Goal: Use online tool/utility: Utilize a website feature to perform a specific function

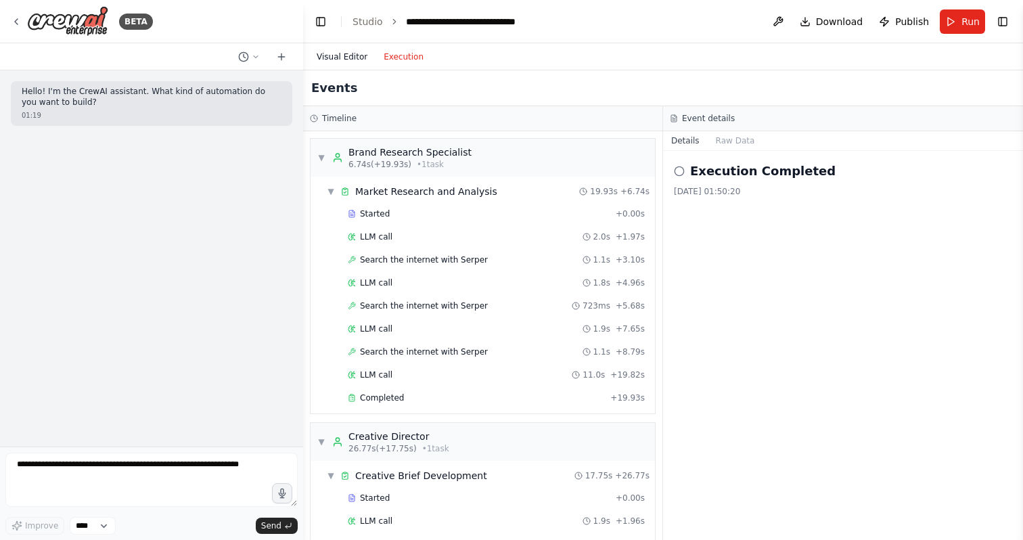
scroll to position [694, 0]
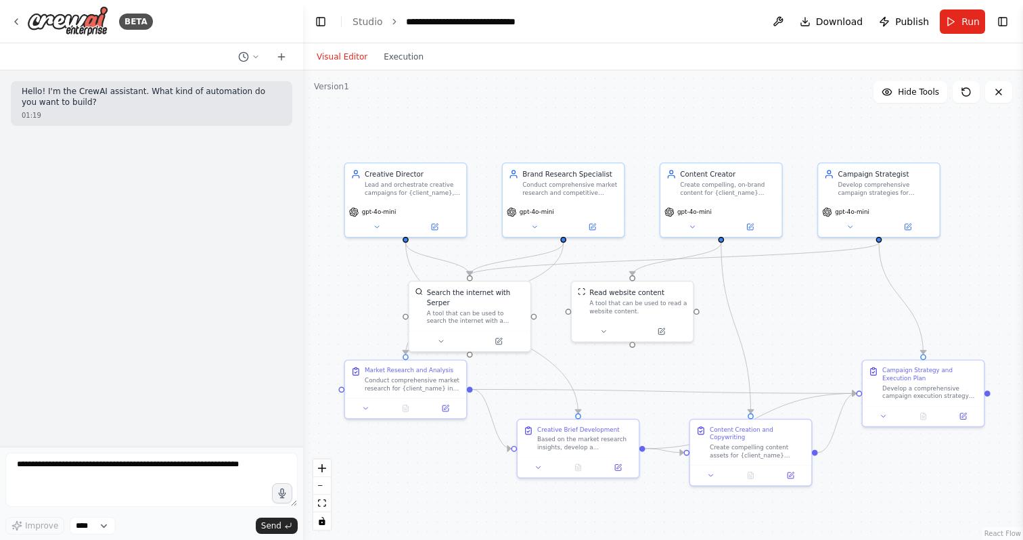
click at [349, 56] on button "Visual Editor" at bounding box center [342, 57] width 67 height 16
click at [958, 18] on button "Run" at bounding box center [962, 21] width 45 height 24
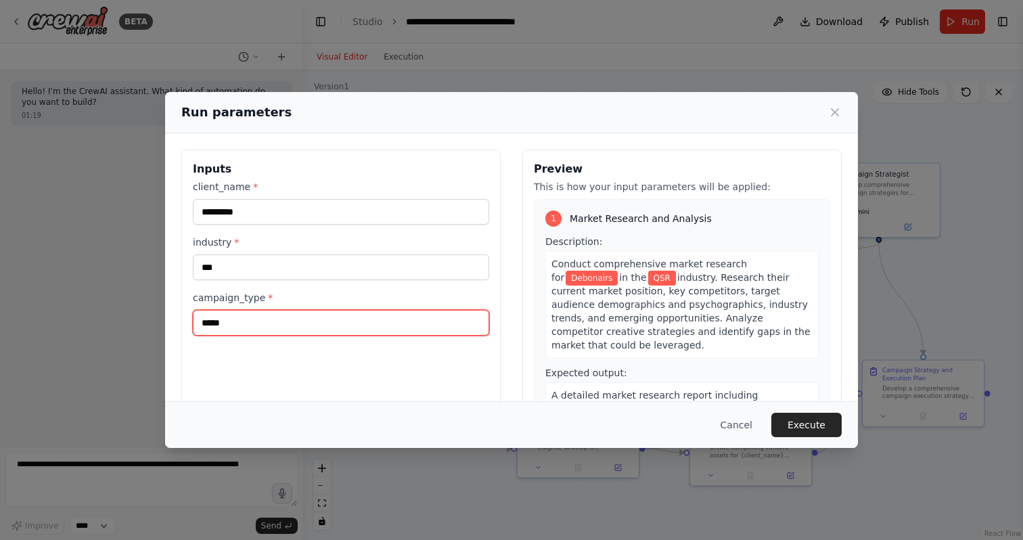
click at [257, 317] on input "*****" at bounding box center [341, 323] width 296 height 26
type input "*"
type input "*********"
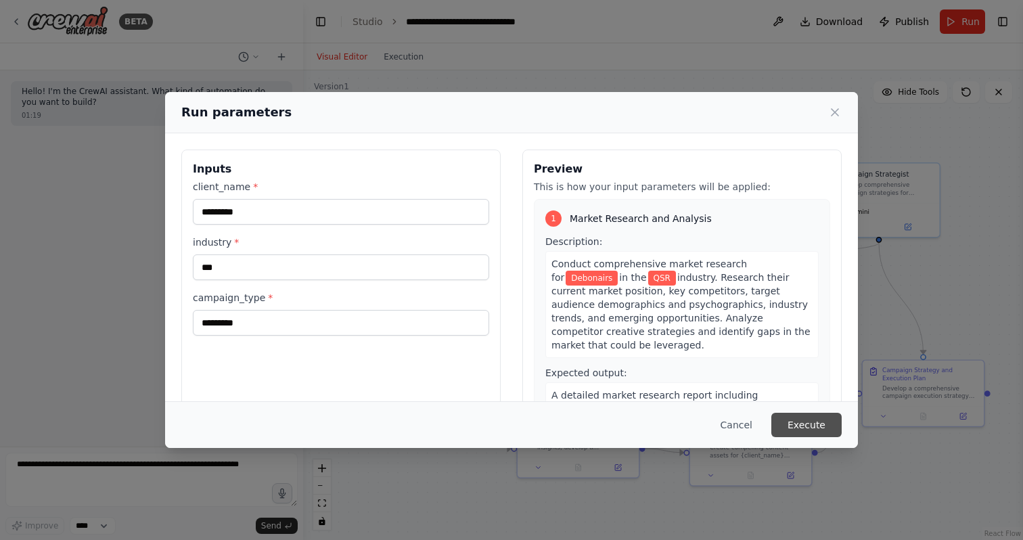
click at [807, 427] on button "Execute" at bounding box center [807, 425] width 70 height 24
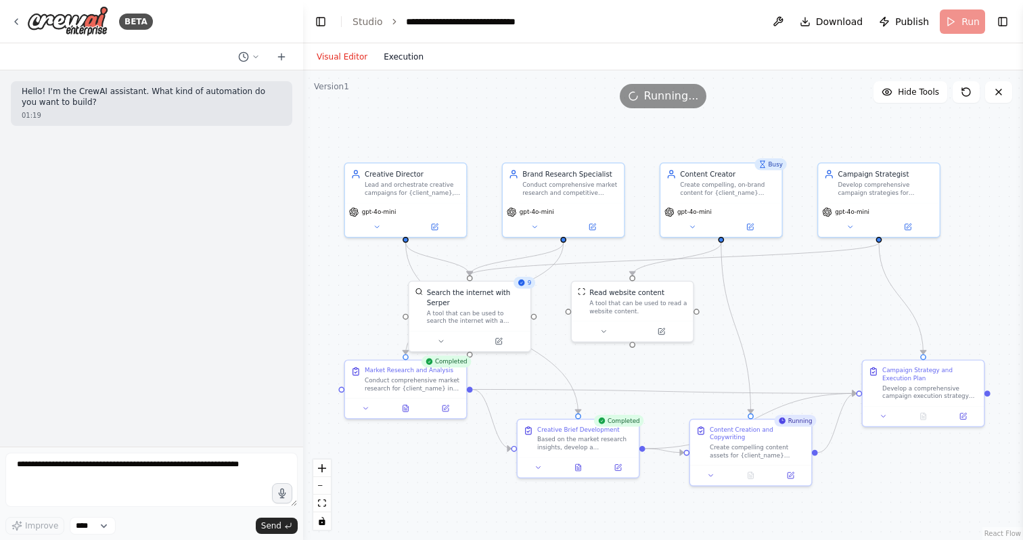
scroll to position [548, 0]
click at [409, 58] on button "Execution" at bounding box center [404, 57] width 56 height 16
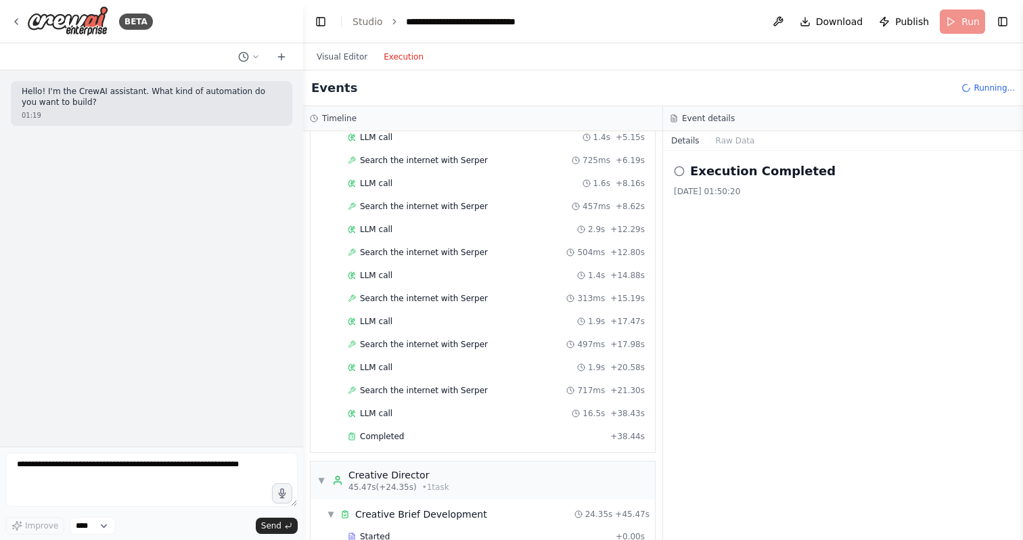
scroll to position [0, 0]
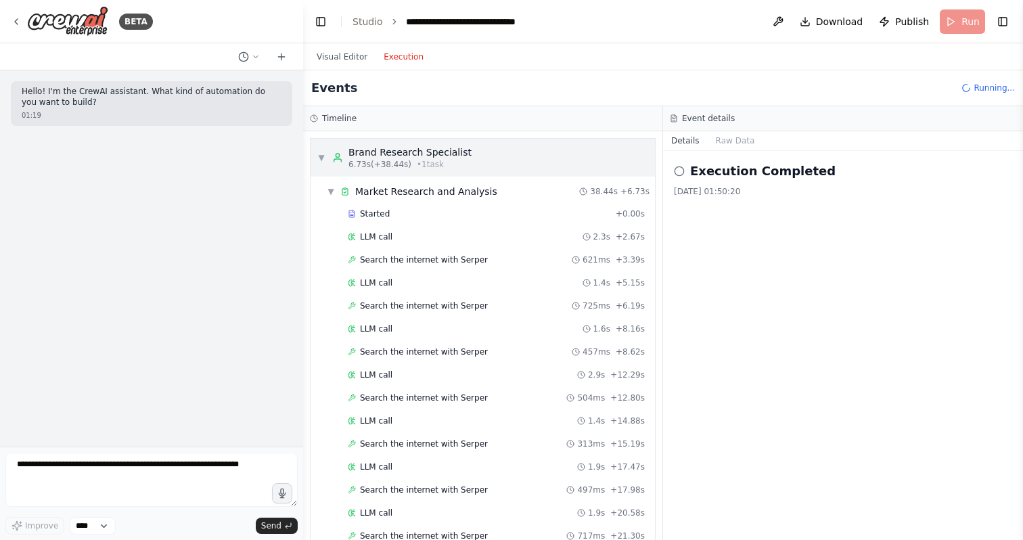
click at [321, 159] on span "▼" at bounding box center [321, 157] width 8 height 11
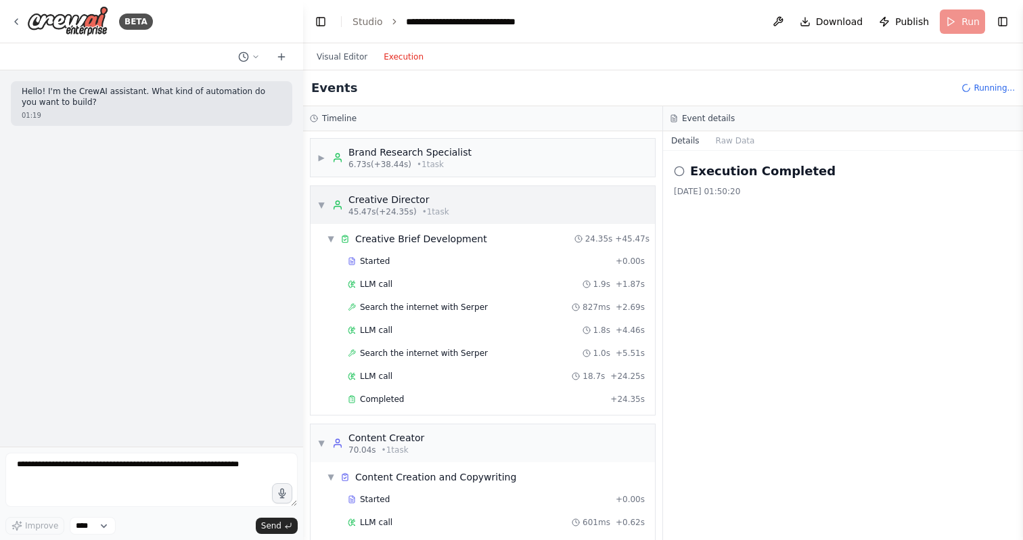
click at [322, 200] on span "▼" at bounding box center [321, 205] width 8 height 11
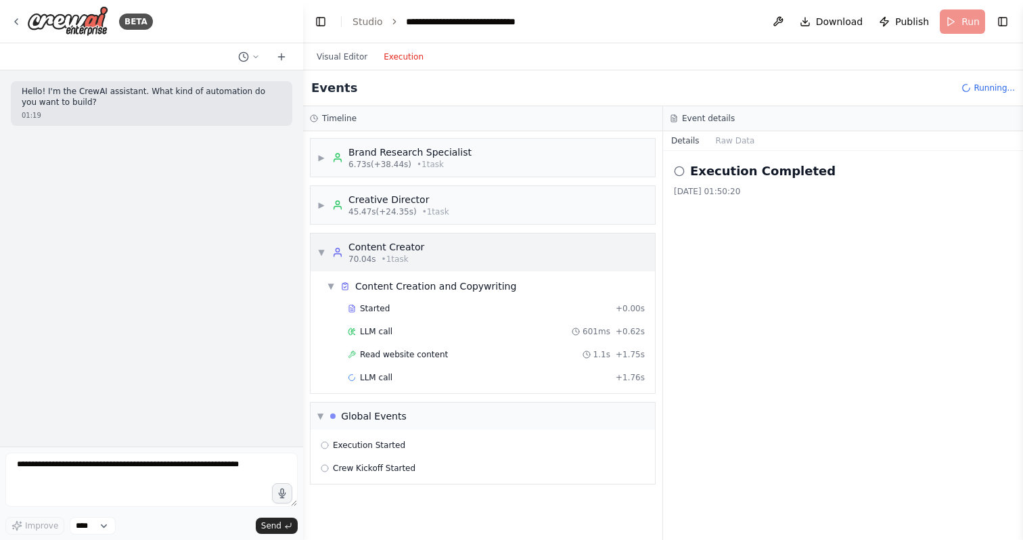
click at [326, 255] on div "▼ Content Creator 70.04s • 1 task" at bounding box center [370, 252] width 107 height 24
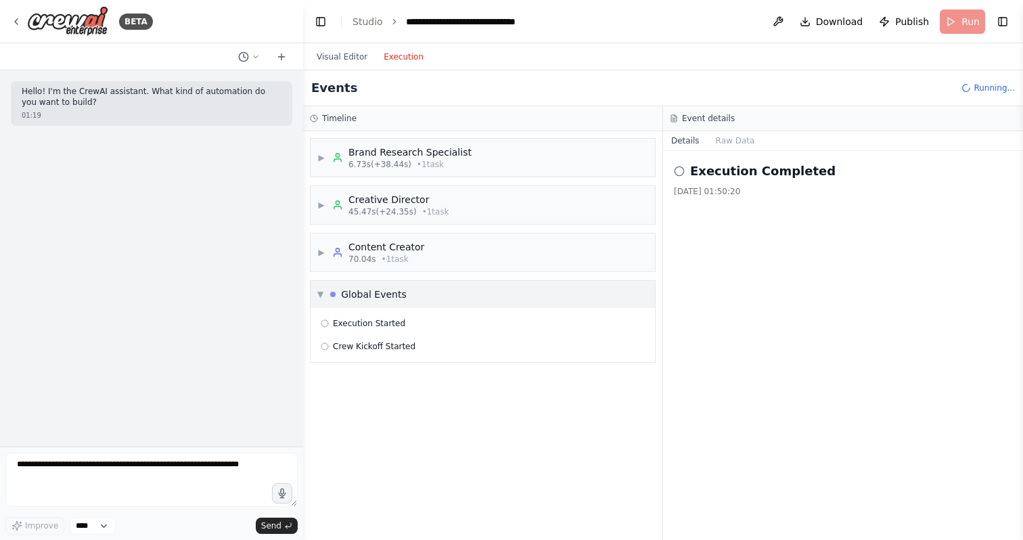
click at [322, 298] on span "▼" at bounding box center [320, 294] width 6 height 11
click at [322, 164] on div "▶ Brand Research Specialist 6.73s (+38.44s) • 1 task" at bounding box center [394, 158] width 154 height 24
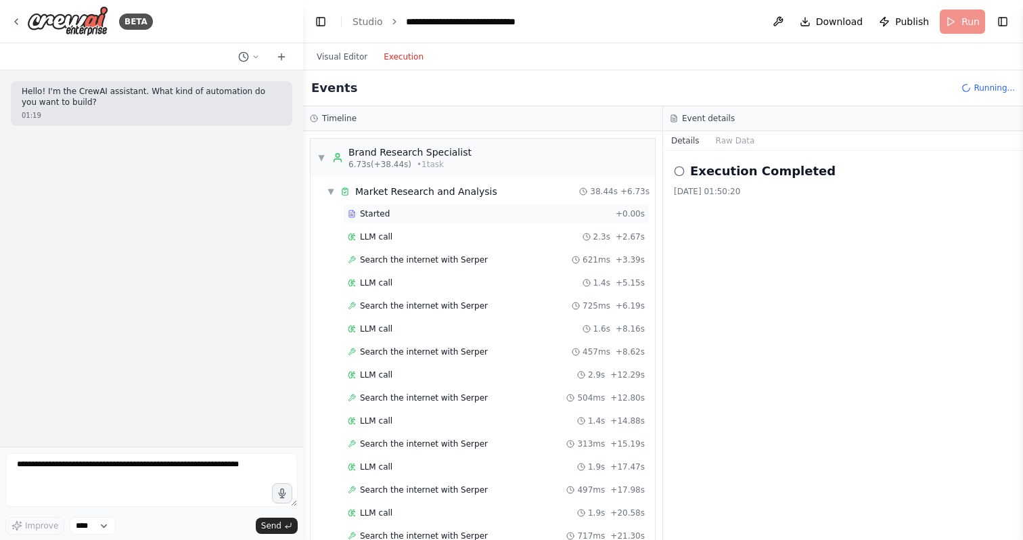
click at [443, 213] on div "Started" at bounding box center [479, 213] width 263 height 11
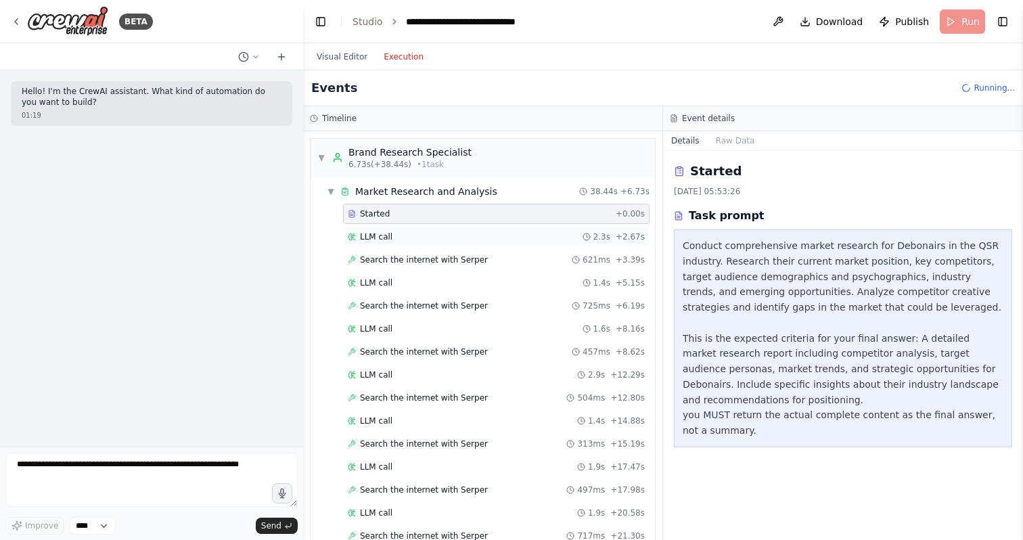
click at [391, 234] on span "LLM call" at bounding box center [376, 236] width 32 height 11
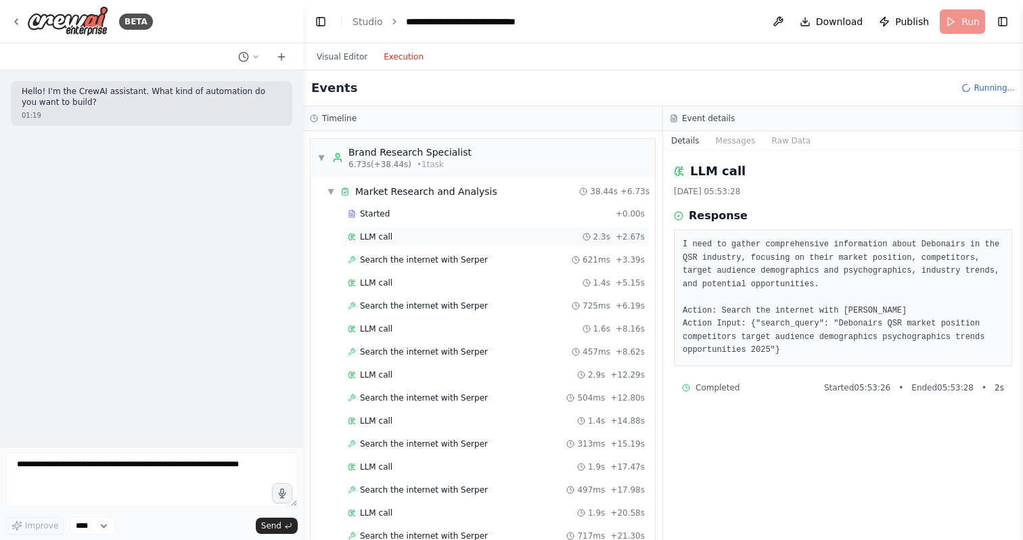
click at [395, 236] on div "LLM call 2.3s + 2.67s" at bounding box center [496, 236] width 297 height 11
click at [402, 258] on span "Search the internet with Serper" at bounding box center [424, 260] width 128 height 11
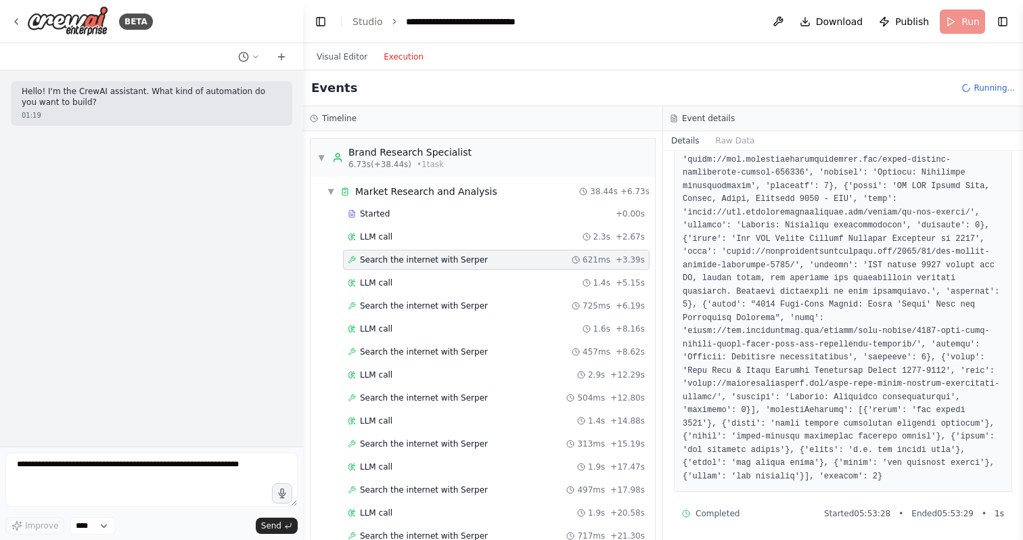
scroll to position [442, 0]
click at [431, 279] on div "LLM call 1.4s + 5.15s" at bounding box center [496, 283] width 297 height 11
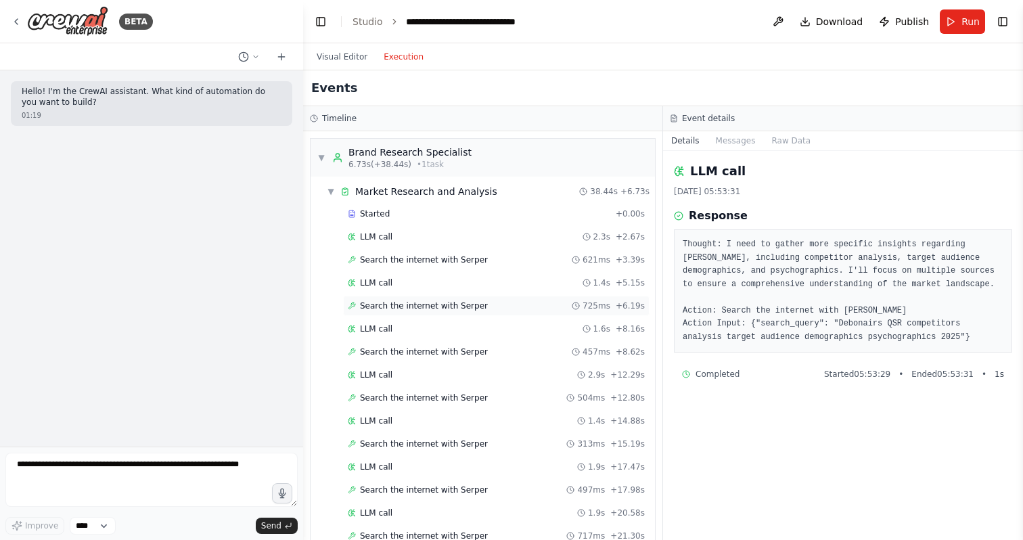
click at [405, 306] on span "Search the internet with Serper" at bounding box center [424, 306] width 128 height 11
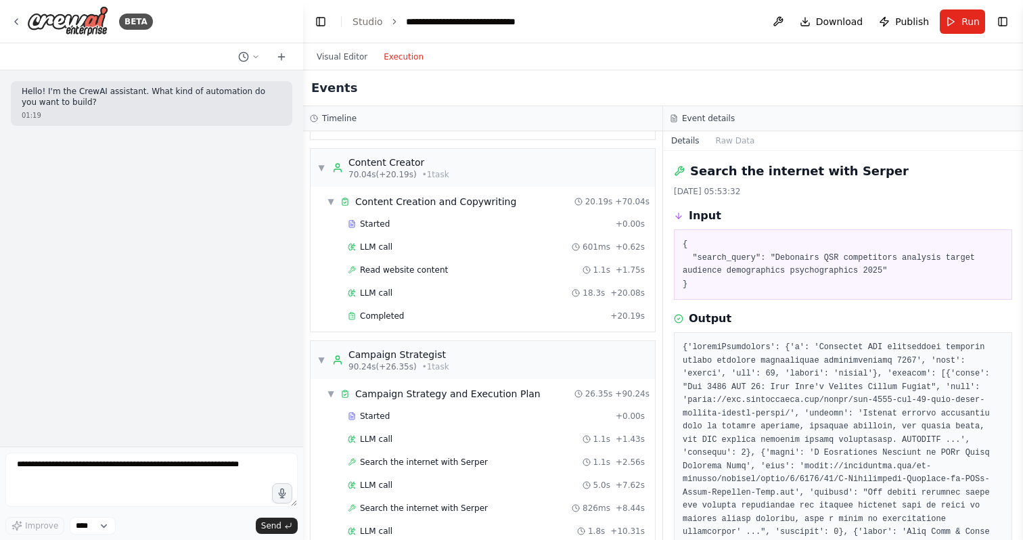
scroll to position [738, 0]
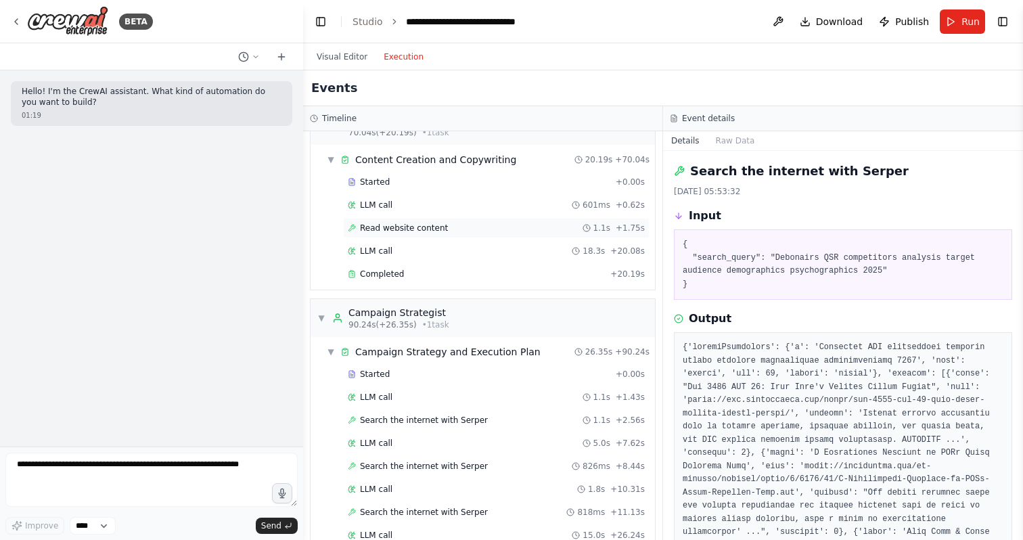
click at [421, 227] on span "Read website content" at bounding box center [404, 228] width 88 height 11
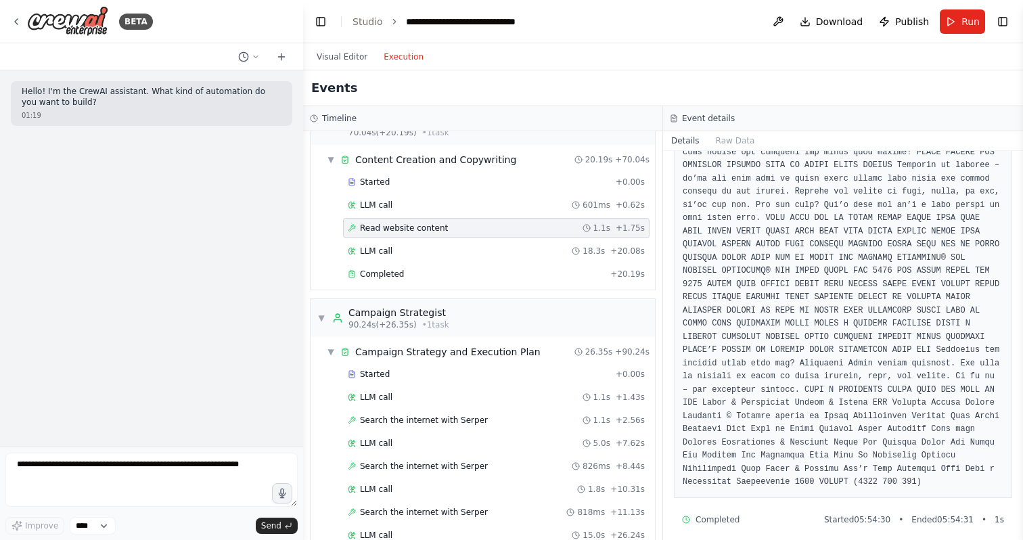
scroll to position [534, 0]
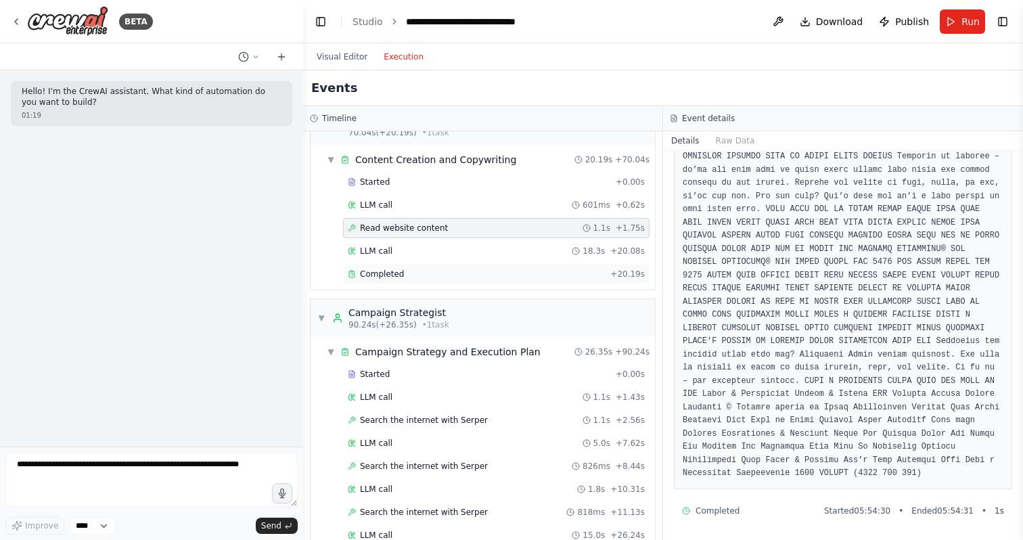
click at [473, 270] on div "Completed" at bounding box center [476, 274] width 257 height 11
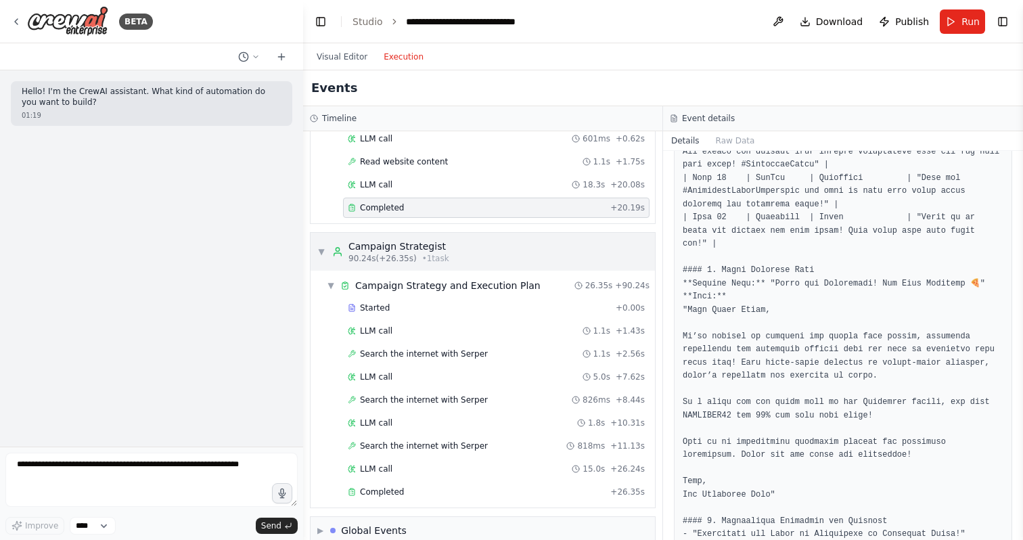
scroll to position [824, 0]
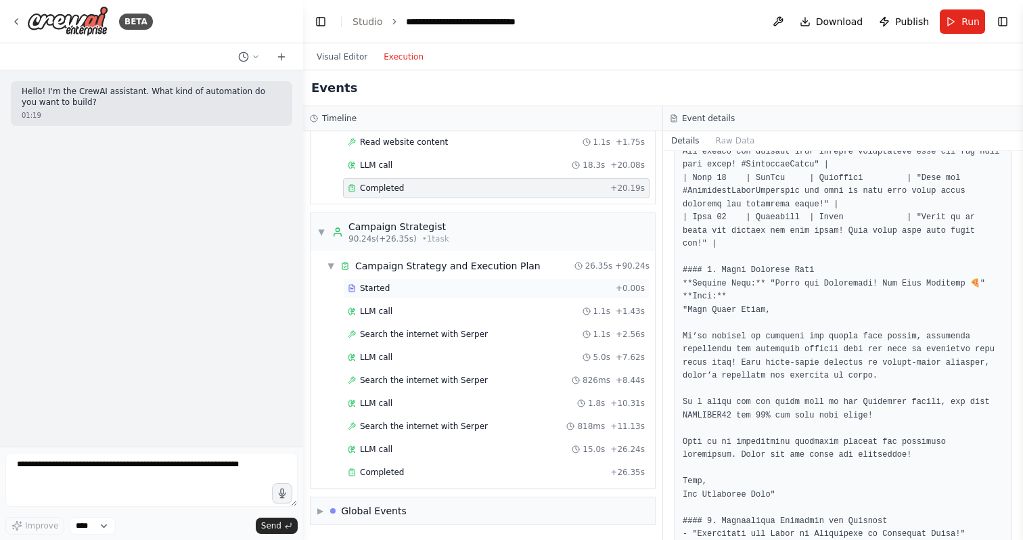
click at [396, 286] on div "Started" at bounding box center [479, 288] width 263 height 11
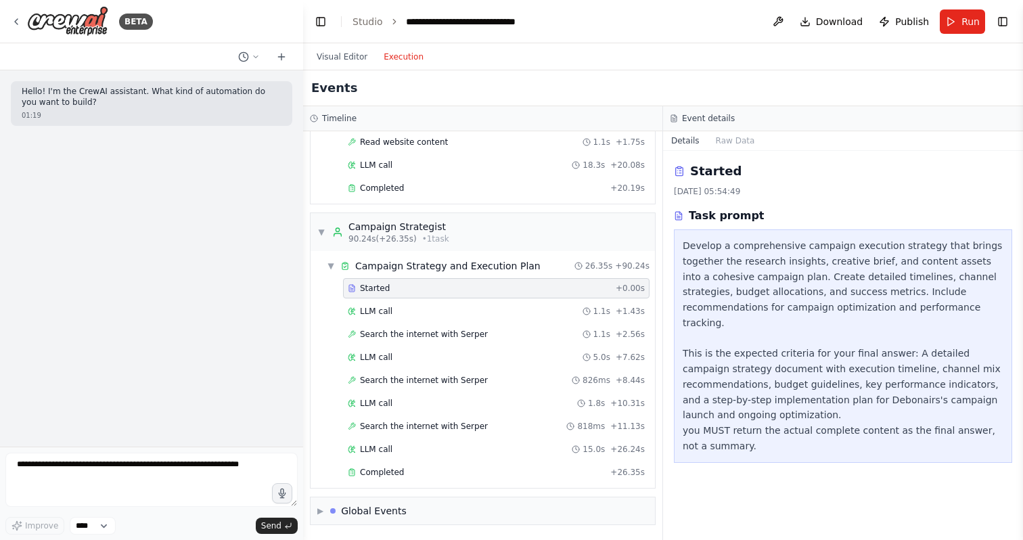
scroll to position [0, 0]
click at [397, 313] on div "LLM call 1.1s + 1.43s" at bounding box center [496, 311] width 297 height 11
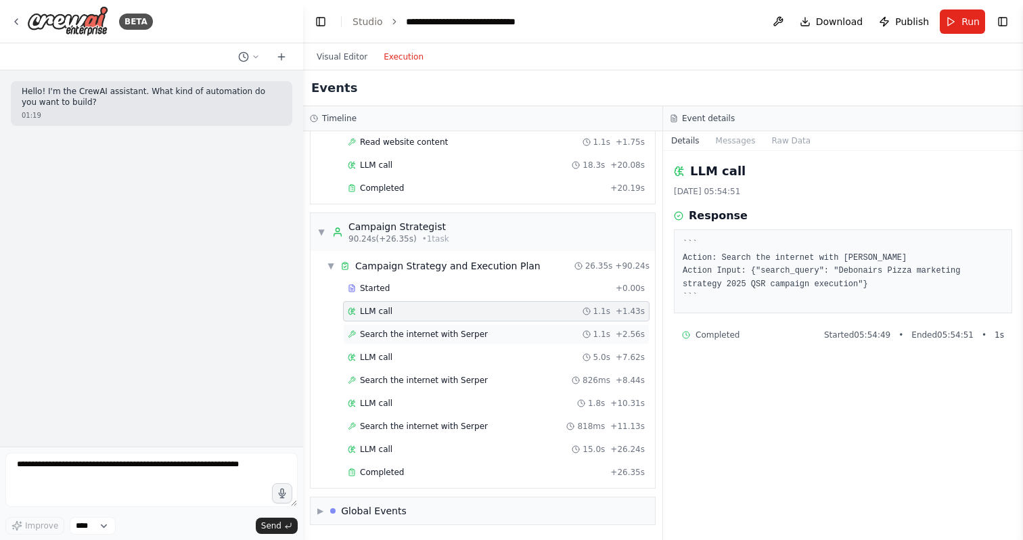
click at [417, 337] on span "Search the internet with Serper" at bounding box center [424, 334] width 128 height 11
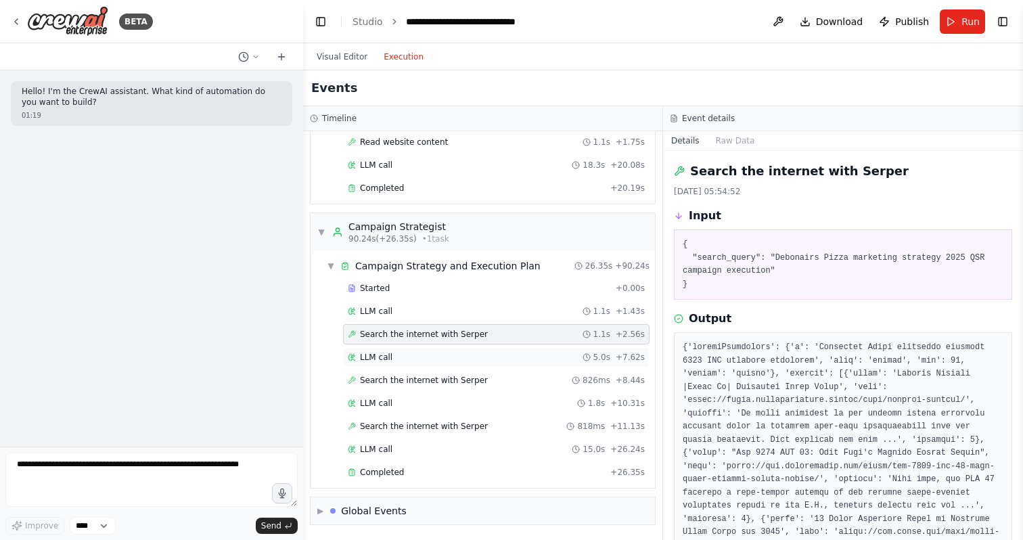
click at [416, 355] on div "LLM call 5.0s + 7.62s" at bounding box center [496, 357] width 297 height 11
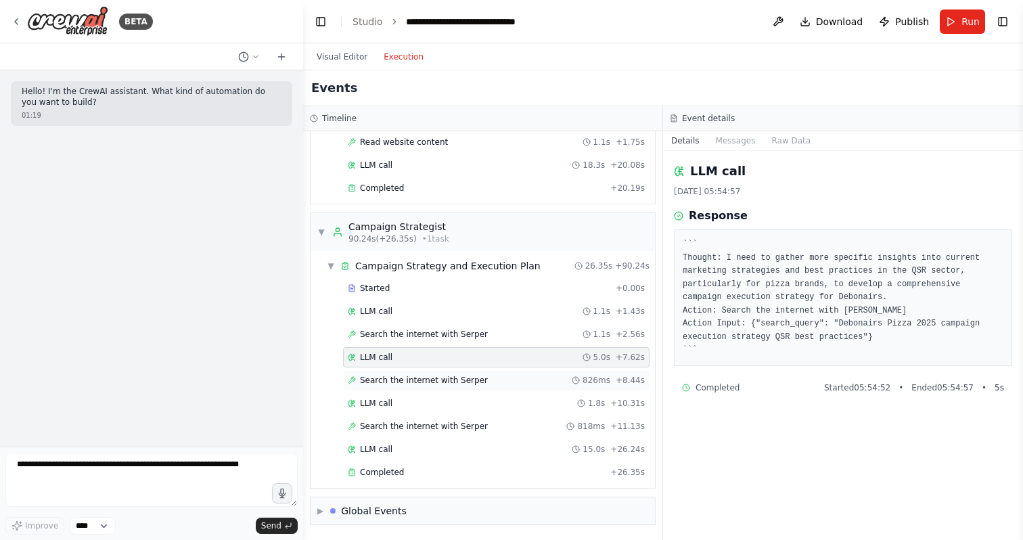
click at [422, 375] on span "Search the internet with Serper" at bounding box center [424, 380] width 128 height 11
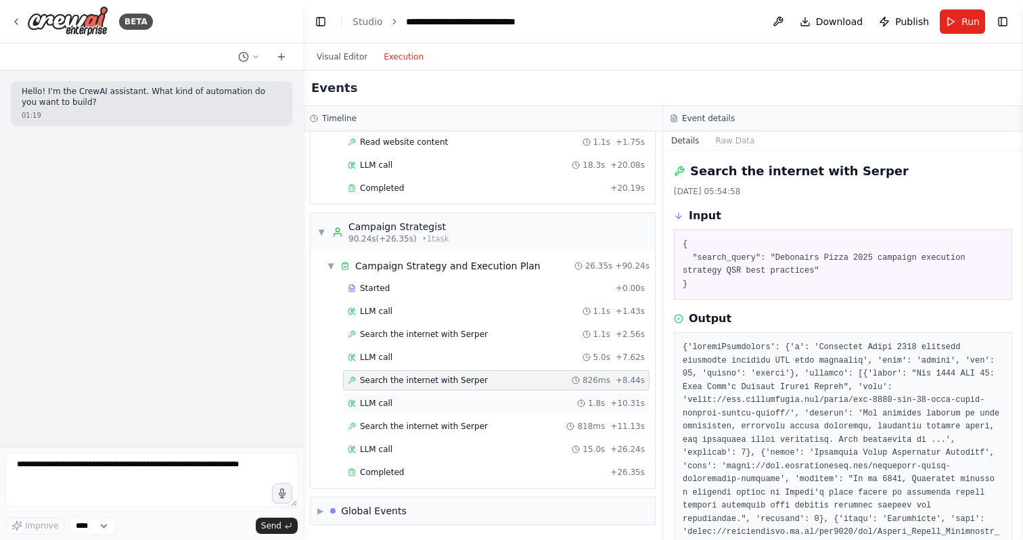
click at [432, 398] on div "LLM call 1.8s + 10.31s" at bounding box center [496, 403] width 297 height 11
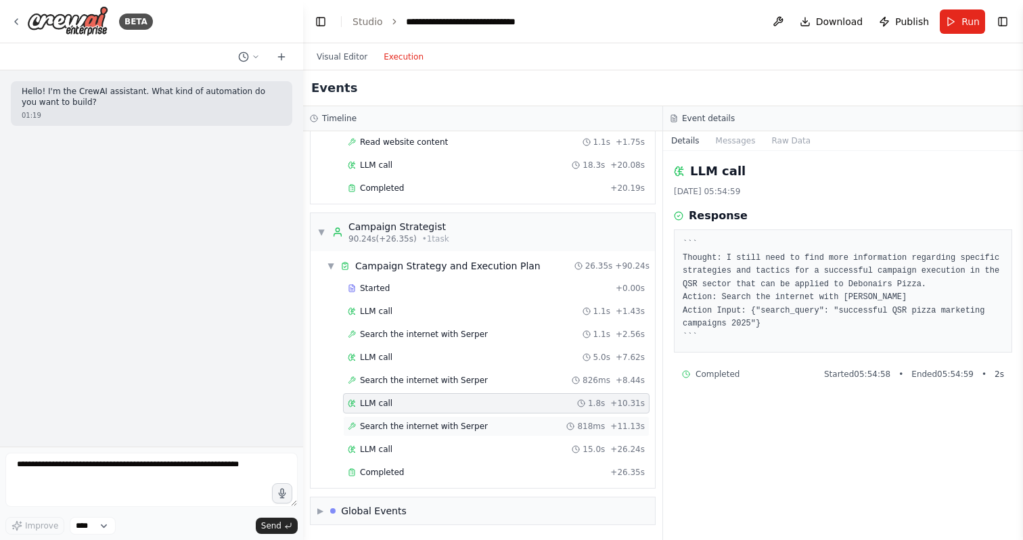
click at [443, 421] on span "Search the internet with Serper" at bounding box center [424, 426] width 128 height 11
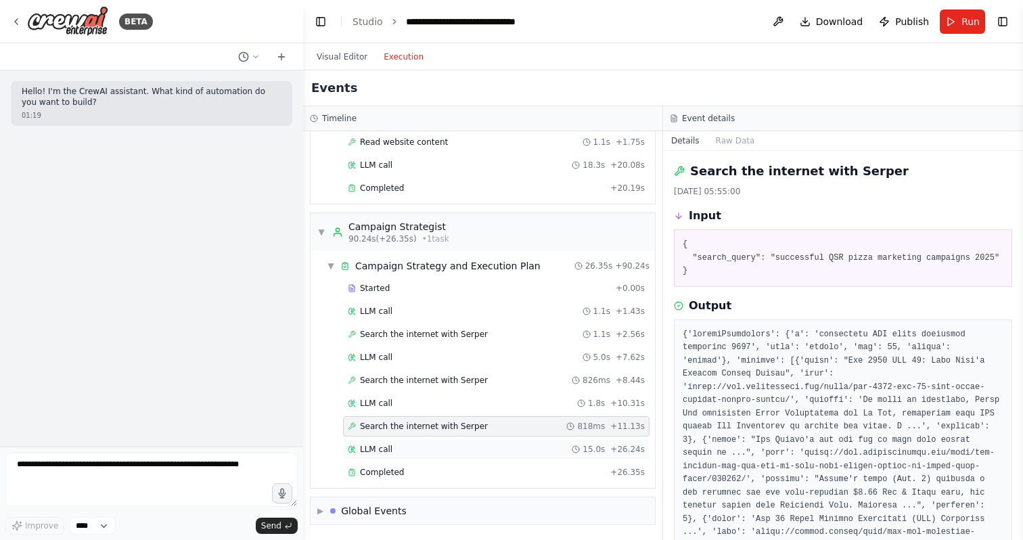
click at [419, 444] on div "LLM call 15.0s + 26.24s" at bounding box center [496, 449] width 297 height 11
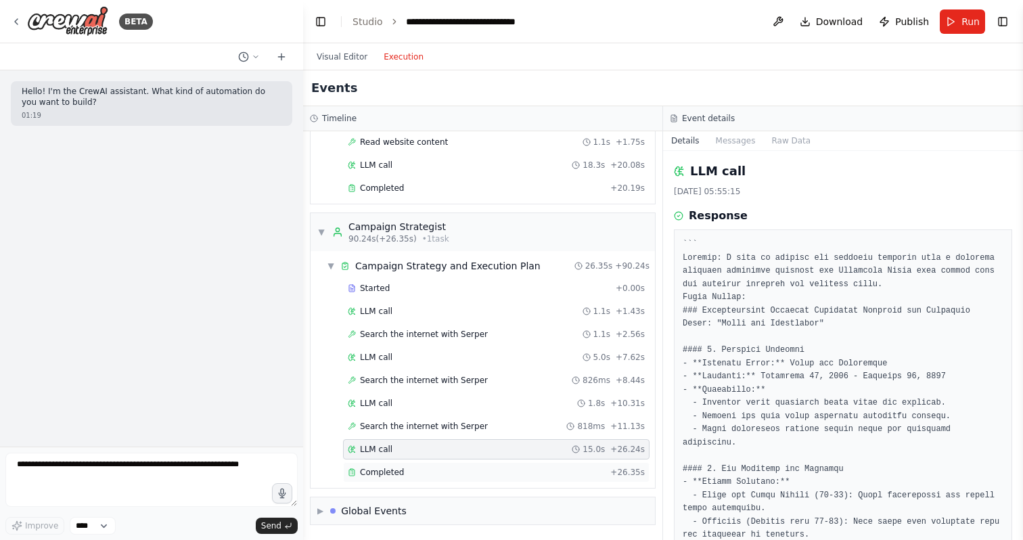
click at [416, 473] on div "Completed" at bounding box center [476, 472] width 257 height 11
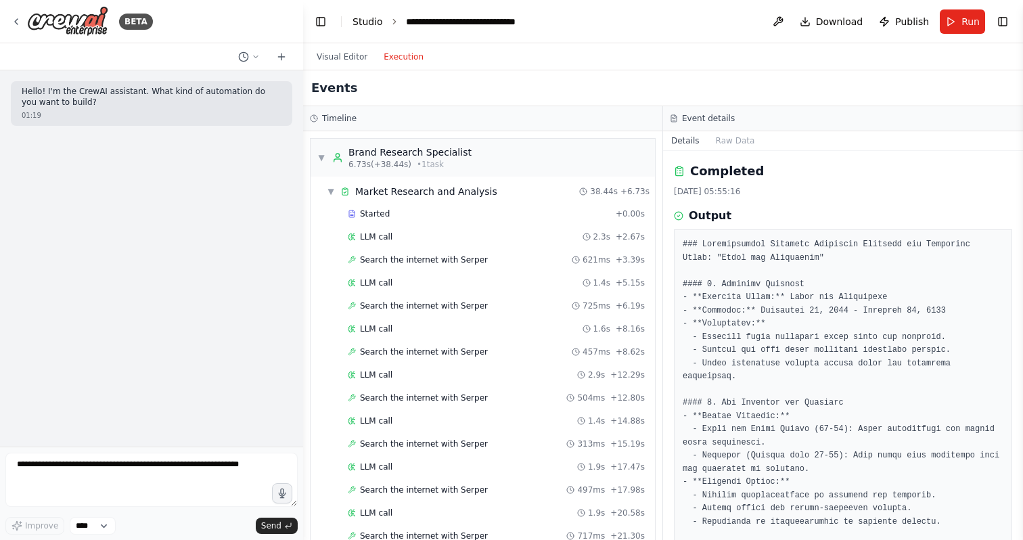
click at [369, 21] on link "Studio" at bounding box center [368, 21] width 30 height 11
